Goal: Task Accomplishment & Management: Complete application form

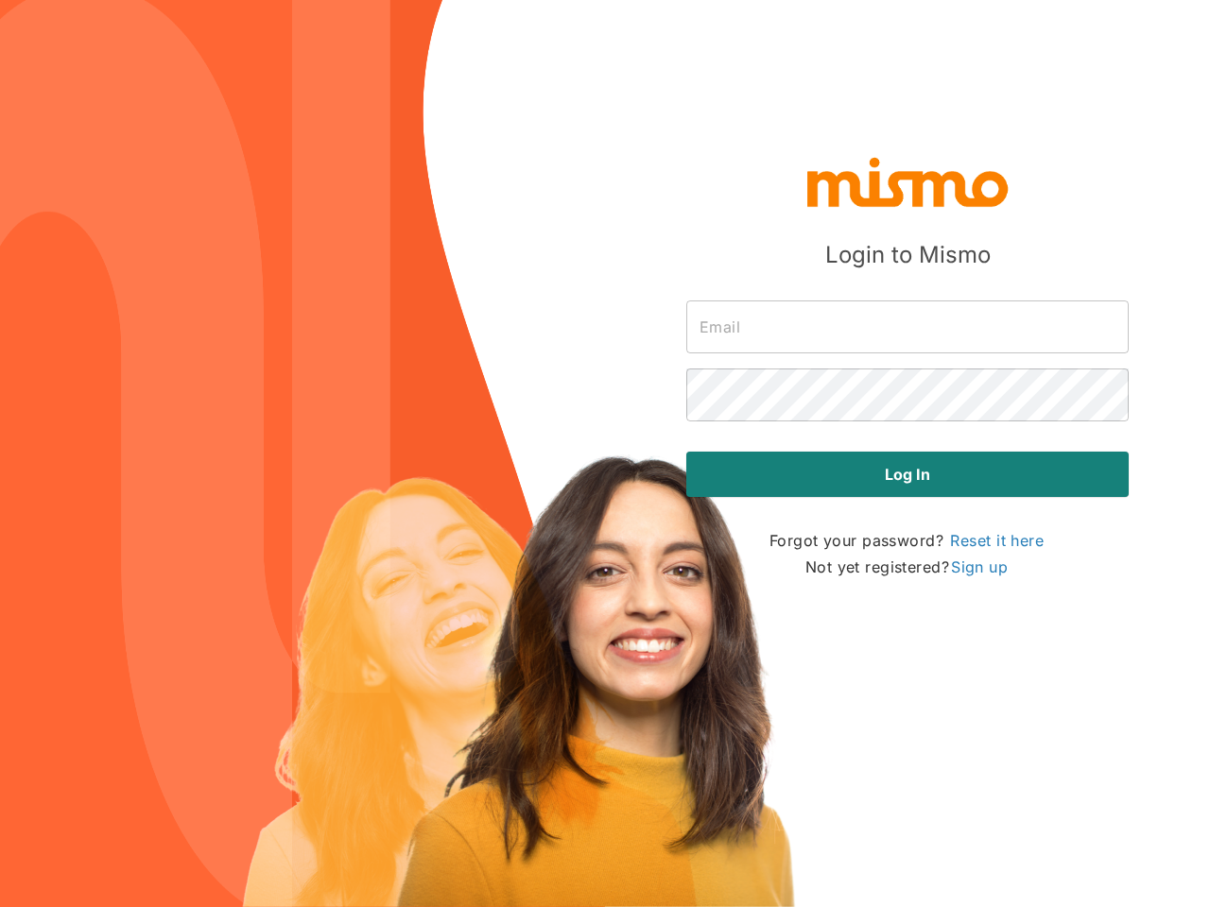
click at [605, 454] on img at bounding box center [519, 681] width 554 height 454
click at [907, 181] on img "button" at bounding box center [907, 181] width 208 height 57
click at [907, 327] on input "text" at bounding box center [907, 327] width 442 height 53
